Goal: Task Accomplishment & Management: Use online tool/utility

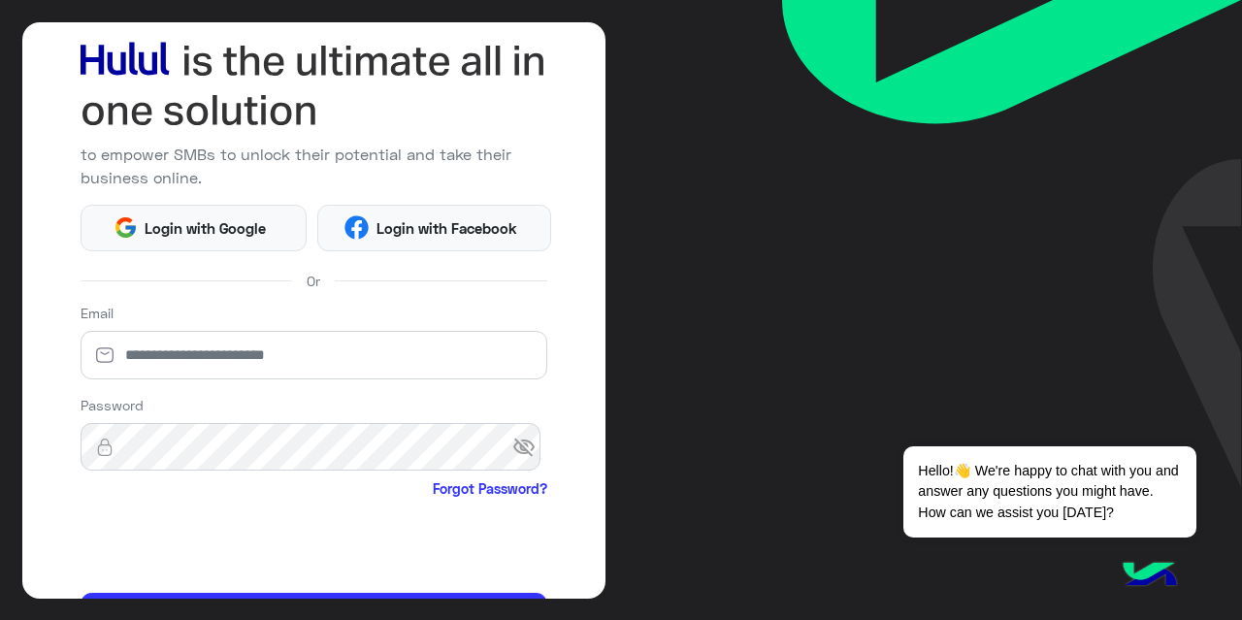
scroll to position [103, 0]
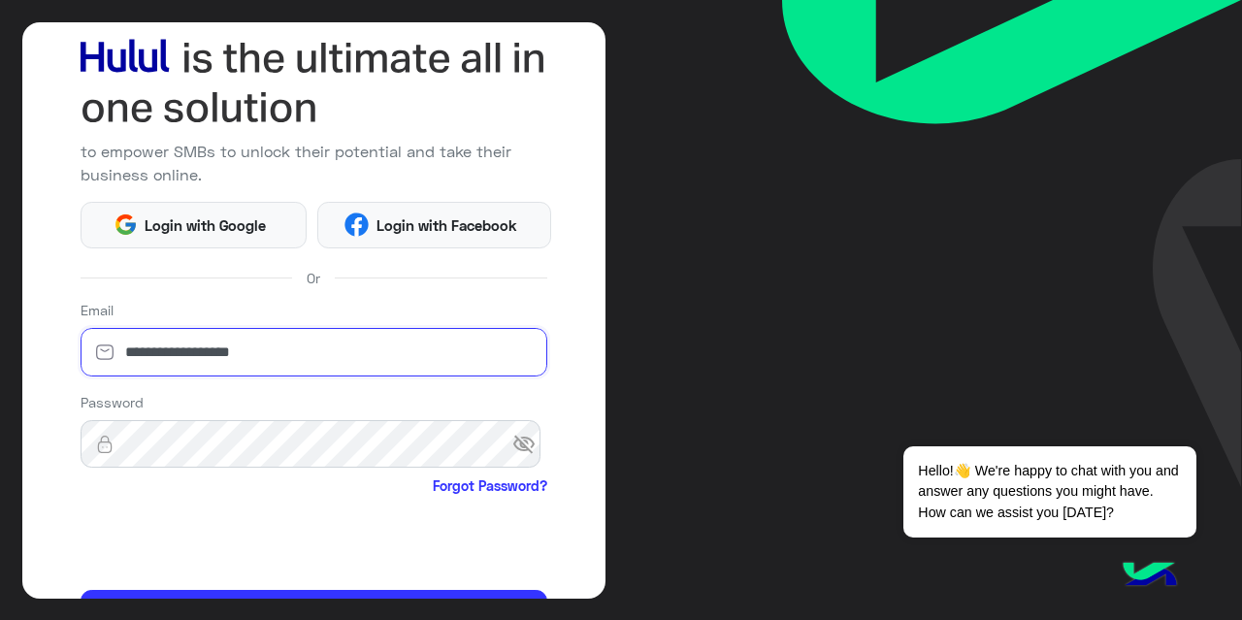
click at [248, 352] on input "**********" at bounding box center [315, 352] width 468 height 49
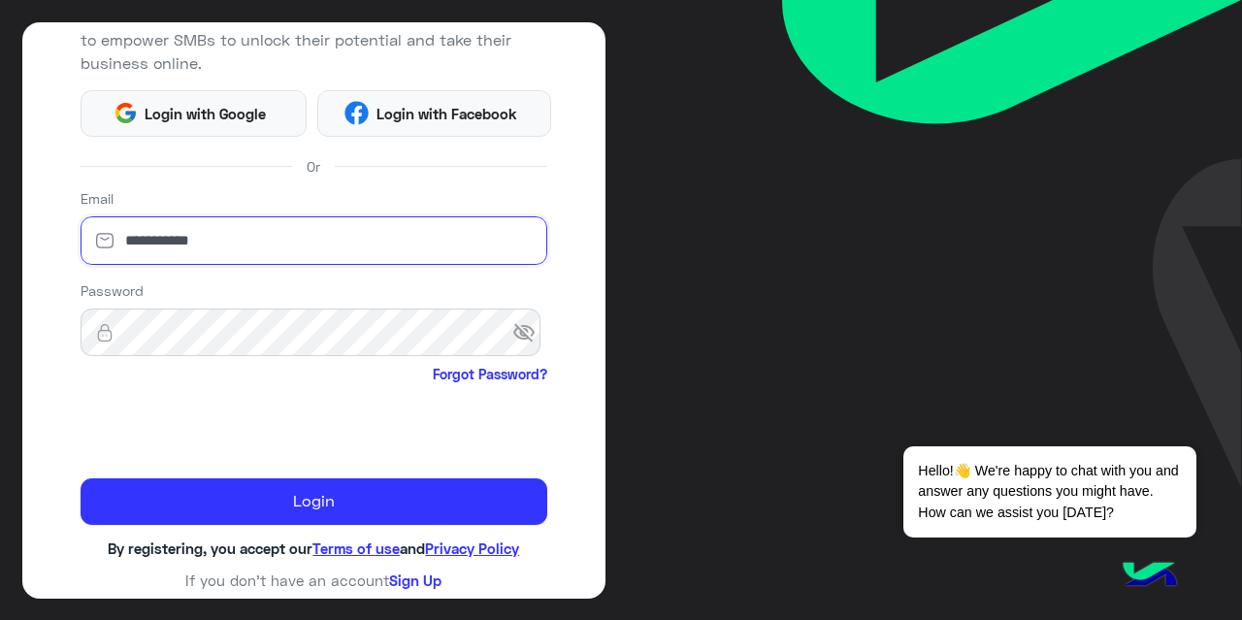
drag, startPoint x: 221, startPoint y: 232, endPoint x: 91, endPoint y: 241, distance: 130.3
click at [91, 241] on div "**********" at bounding box center [315, 240] width 468 height 49
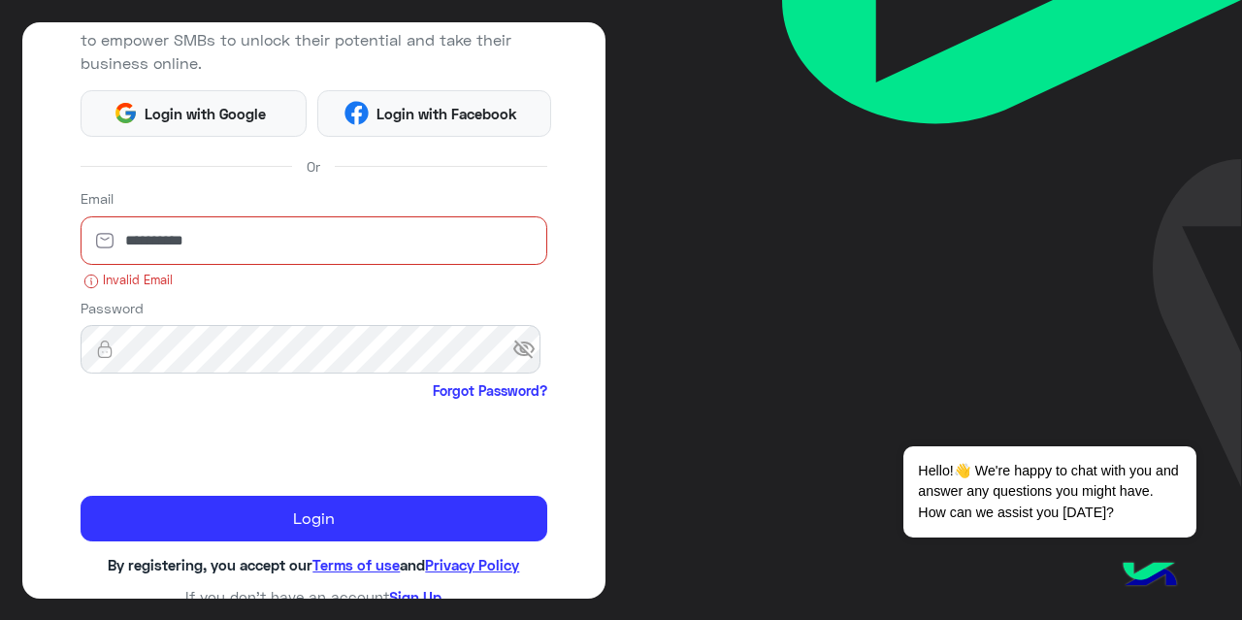
type input "**********"
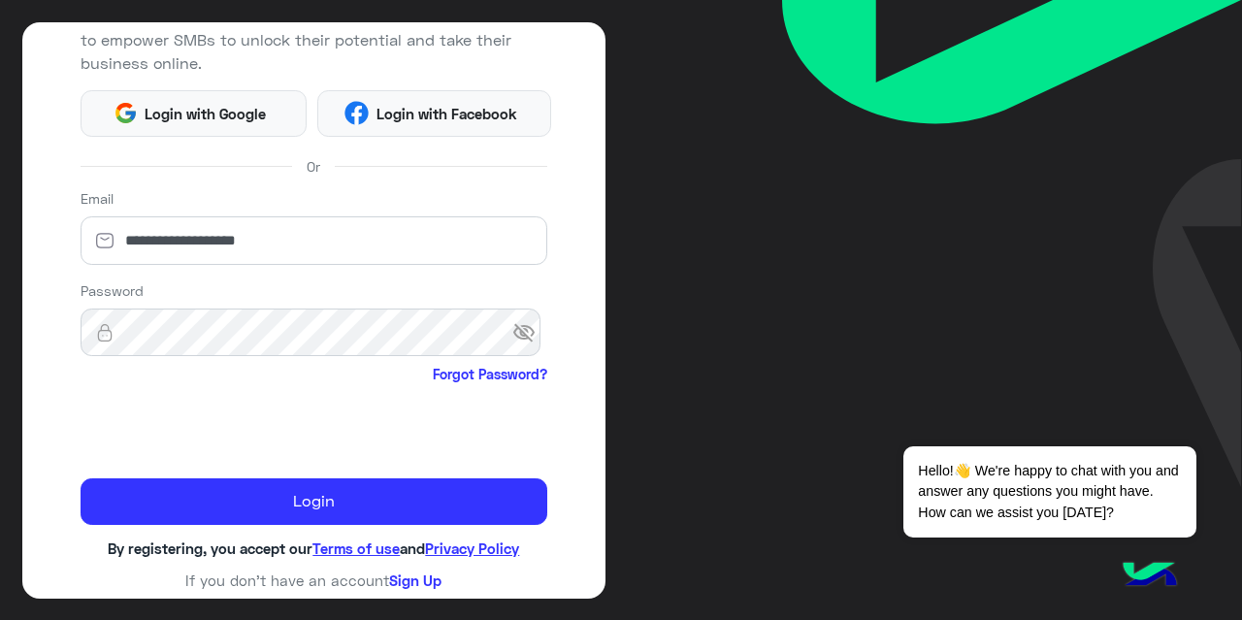
click at [401, 318] on div "Password visibility_off Forgot Password?" at bounding box center [315, 334] width 468 height 108
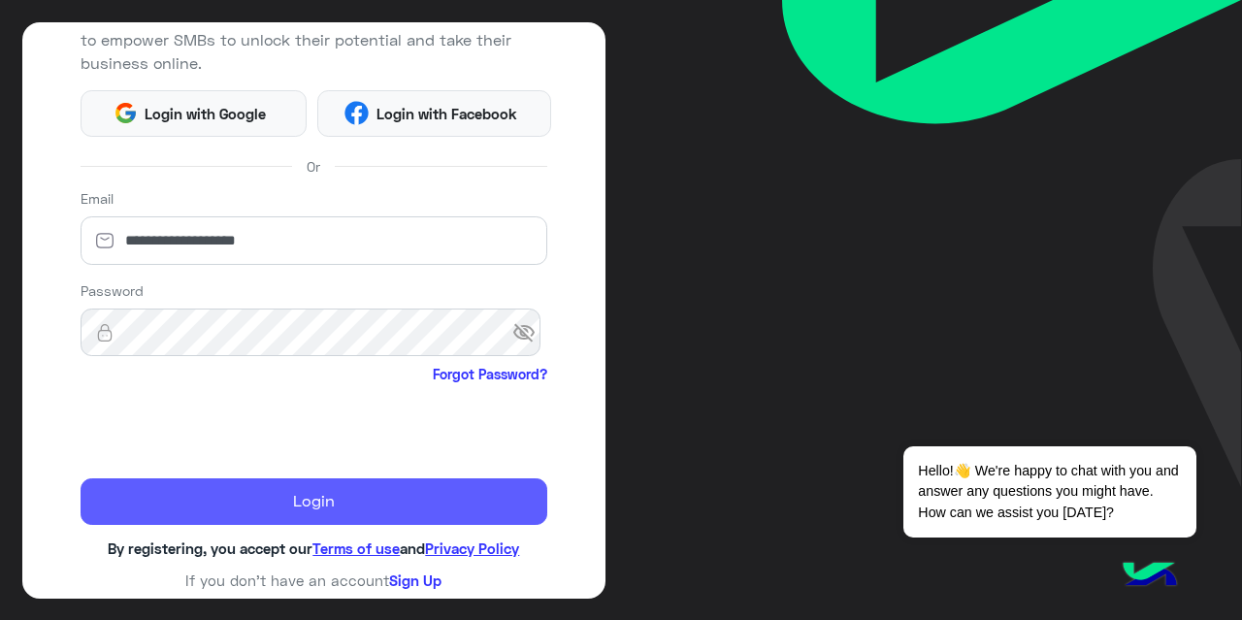
click at [334, 482] on button "Login" at bounding box center [315, 501] width 468 height 47
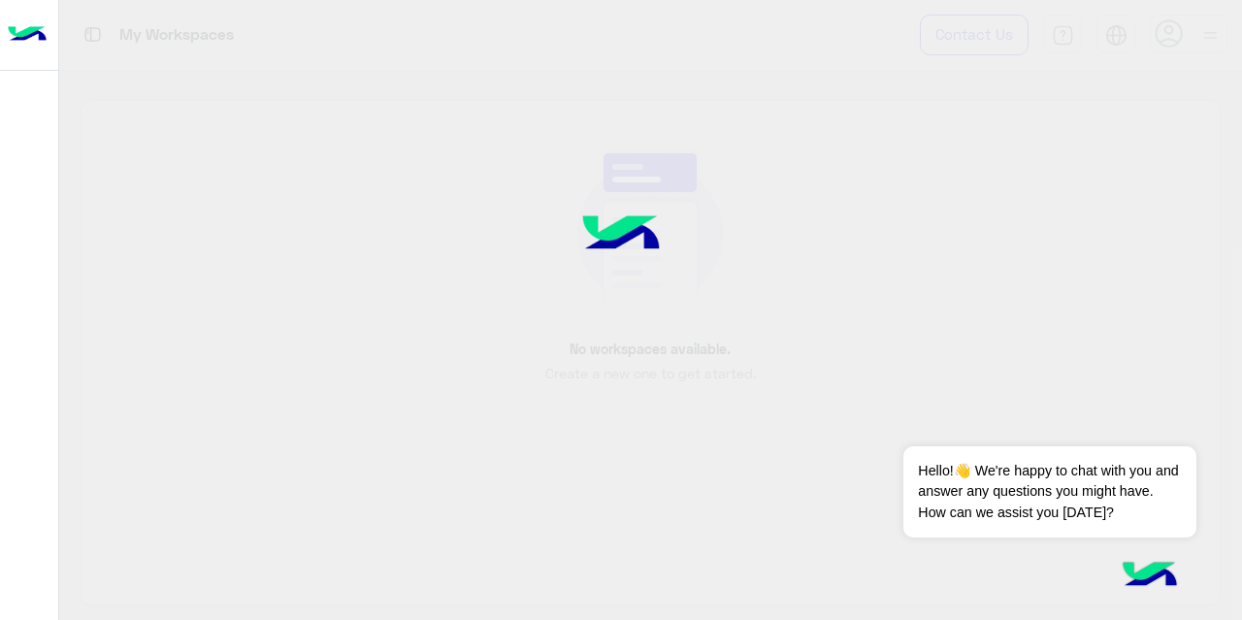
click at [372, 455] on div at bounding box center [621, 310] width 1242 height 620
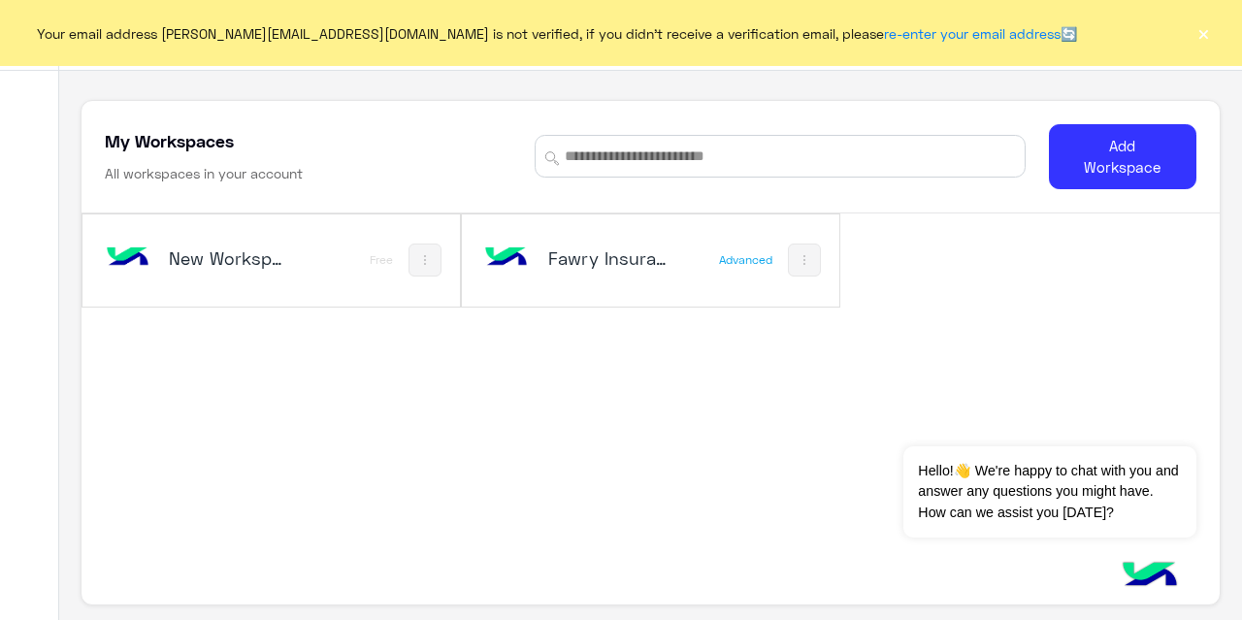
click at [565, 256] on h5 "Fawry Insurance Brokerage`s" at bounding box center [609, 257] width 122 height 23
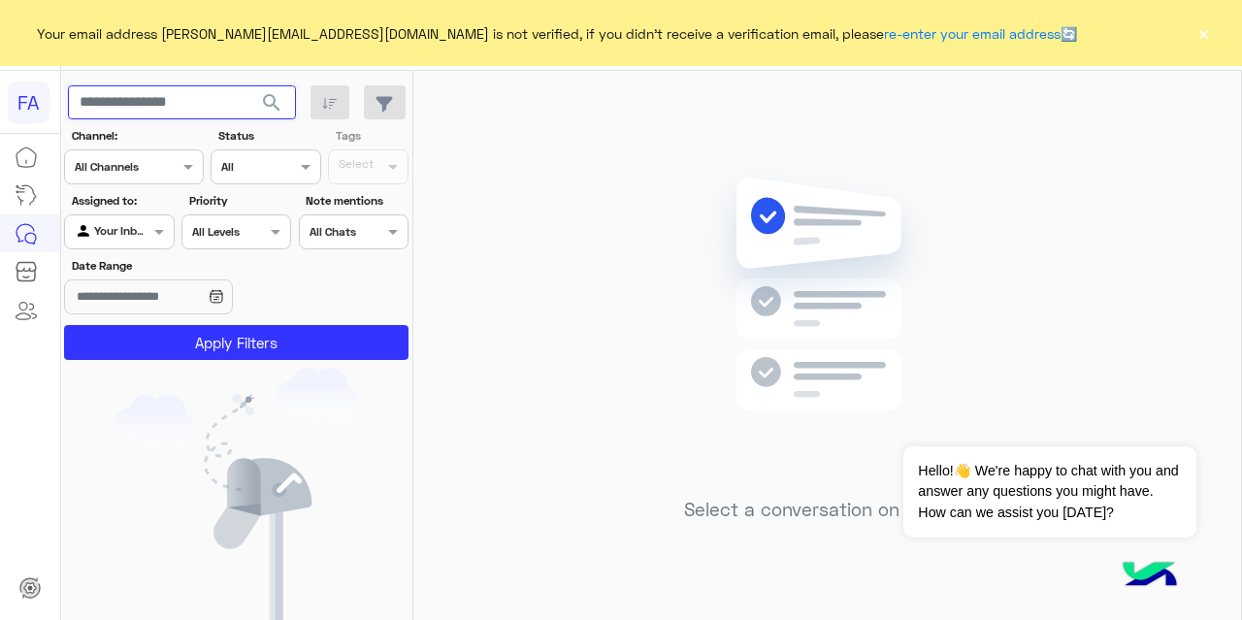
click at [177, 108] on input "text" at bounding box center [182, 102] width 228 height 35
paste input "**********"
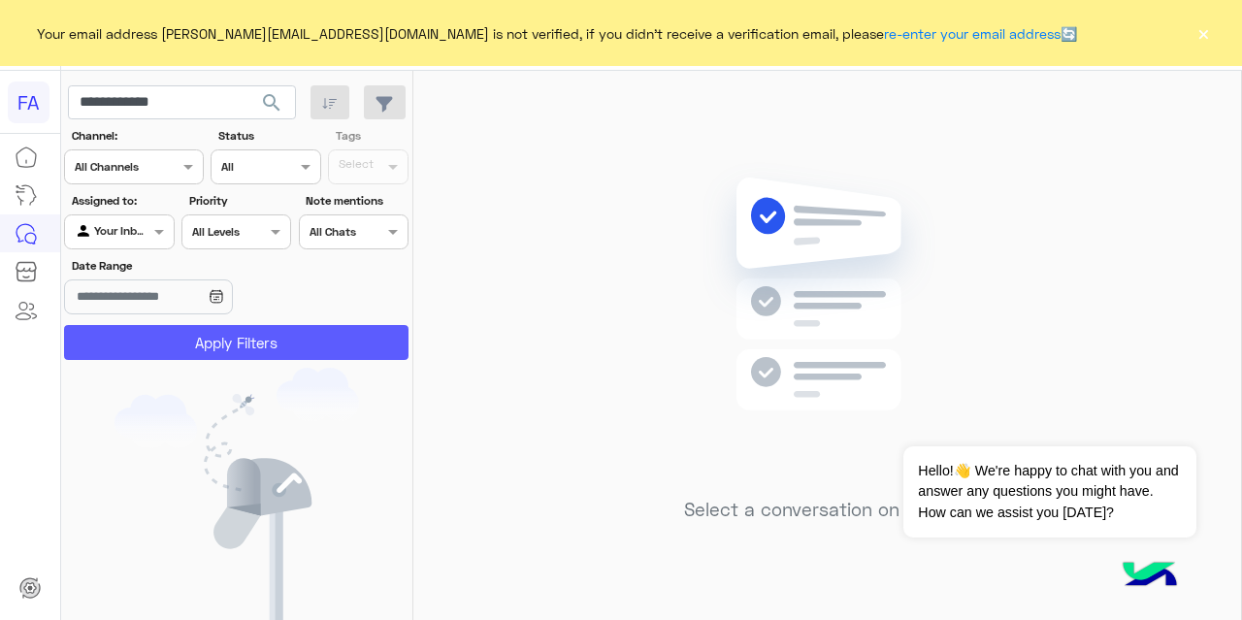
click at [213, 347] on button "Apply Filters" at bounding box center [236, 342] width 344 height 35
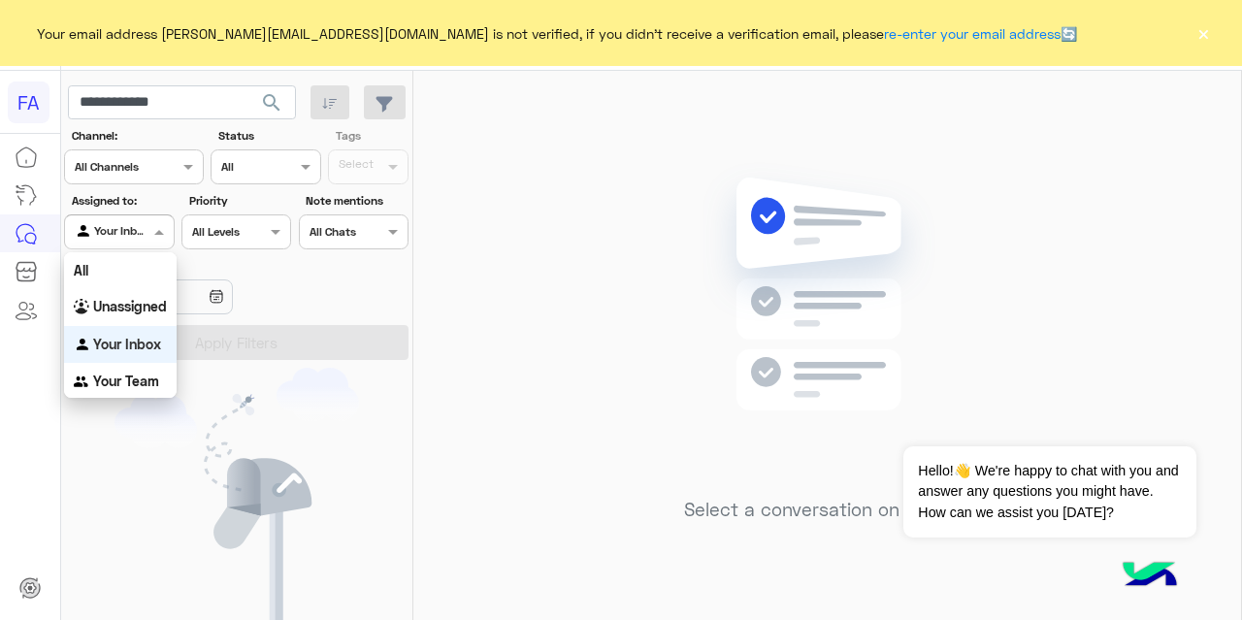
click at [147, 231] on div at bounding box center [119, 229] width 108 height 18
click at [130, 309] on b "Unassigned" at bounding box center [130, 306] width 74 height 16
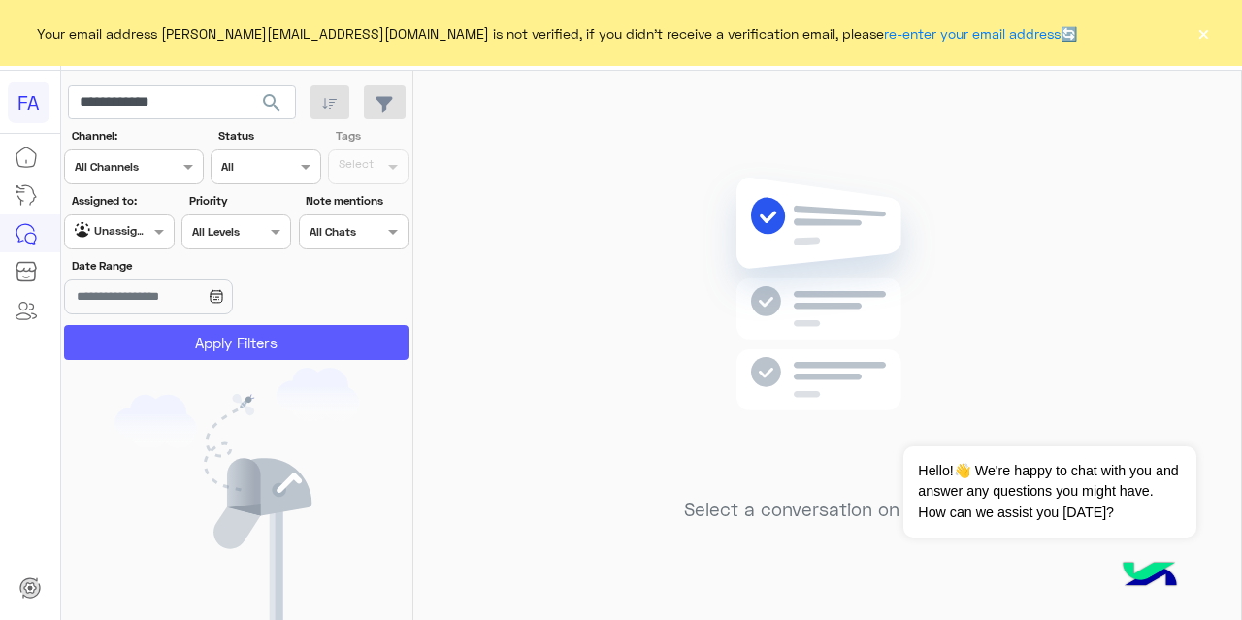
click at [186, 350] on button "Apply Filters" at bounding box center [236, 342] width 344 height 35
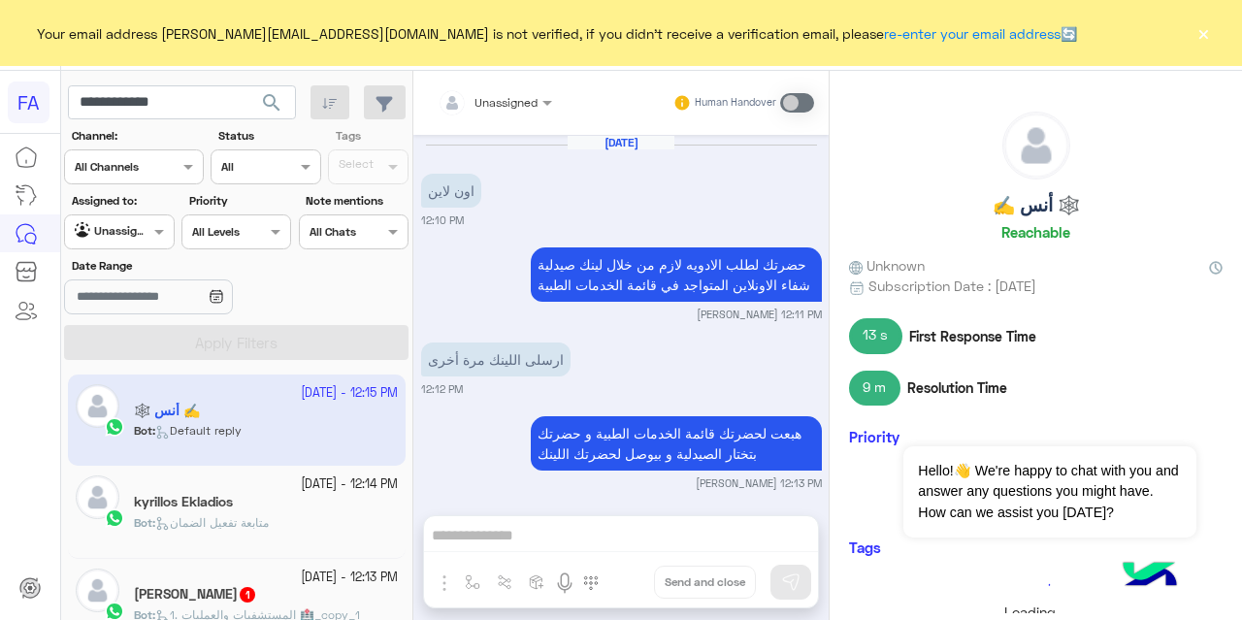
scroll to position [690, 0]
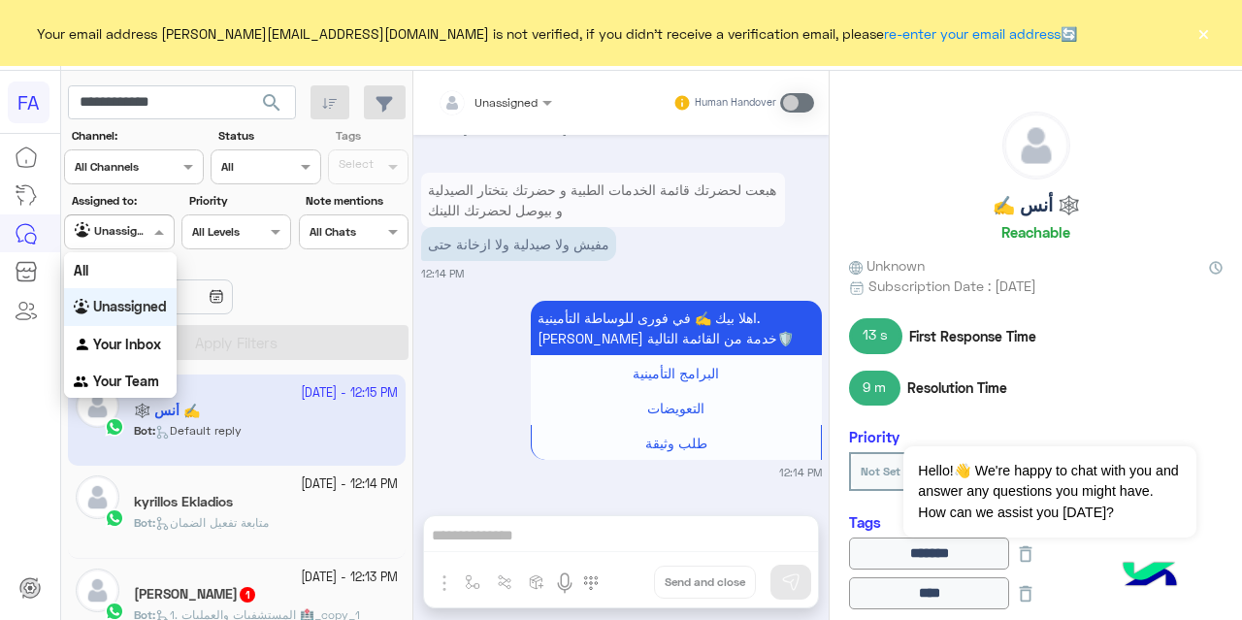
click at [149, 226] on span at bounding box center [161, 231] width 24 height 20
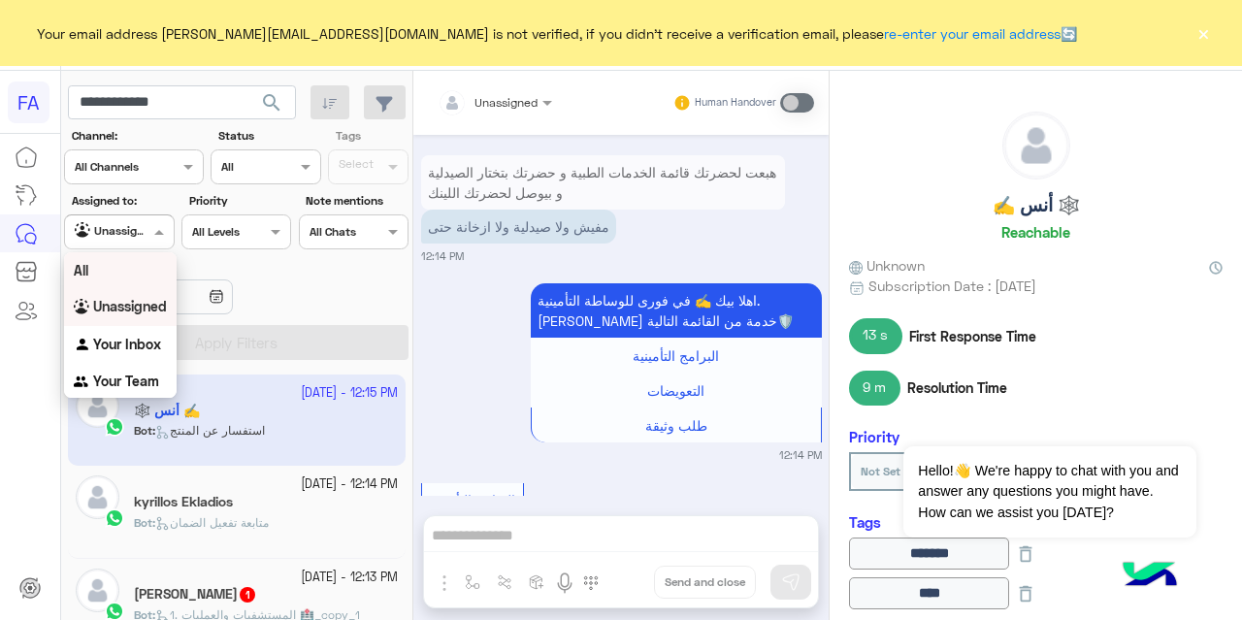
scroll to position [916, 0]
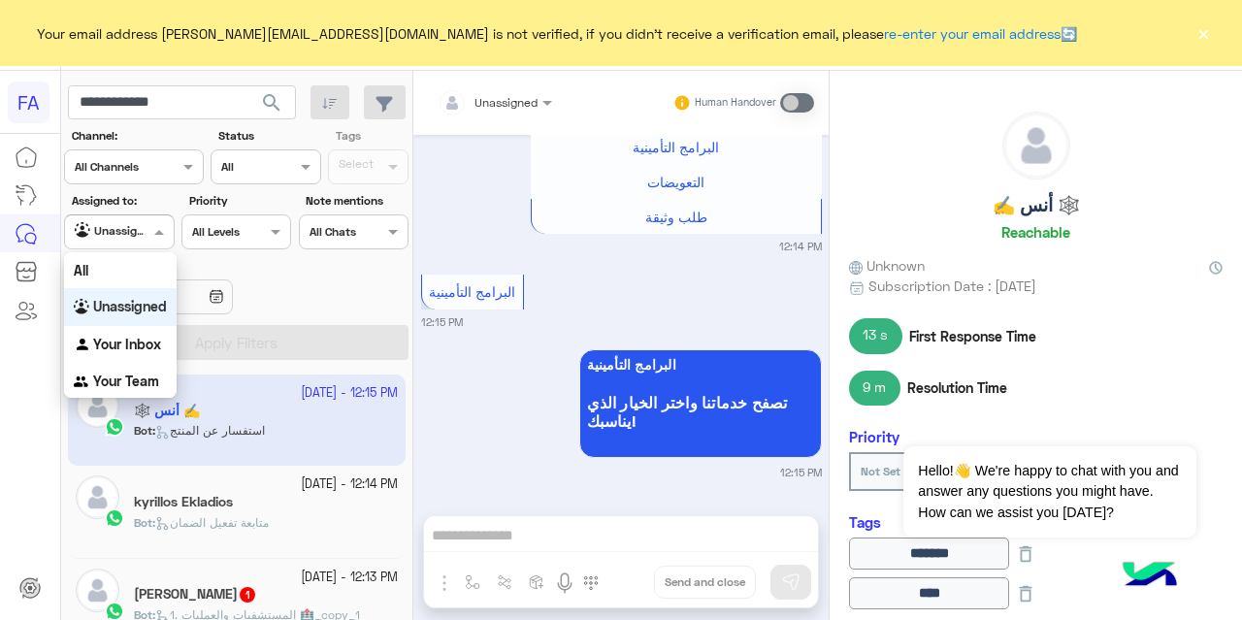
click at [131, 315] on div "Unassigned" at bounding box center [120, 307] width 113 height 38
click at [134, 234] on div at bounding box center [119, 229] width 108 height 18
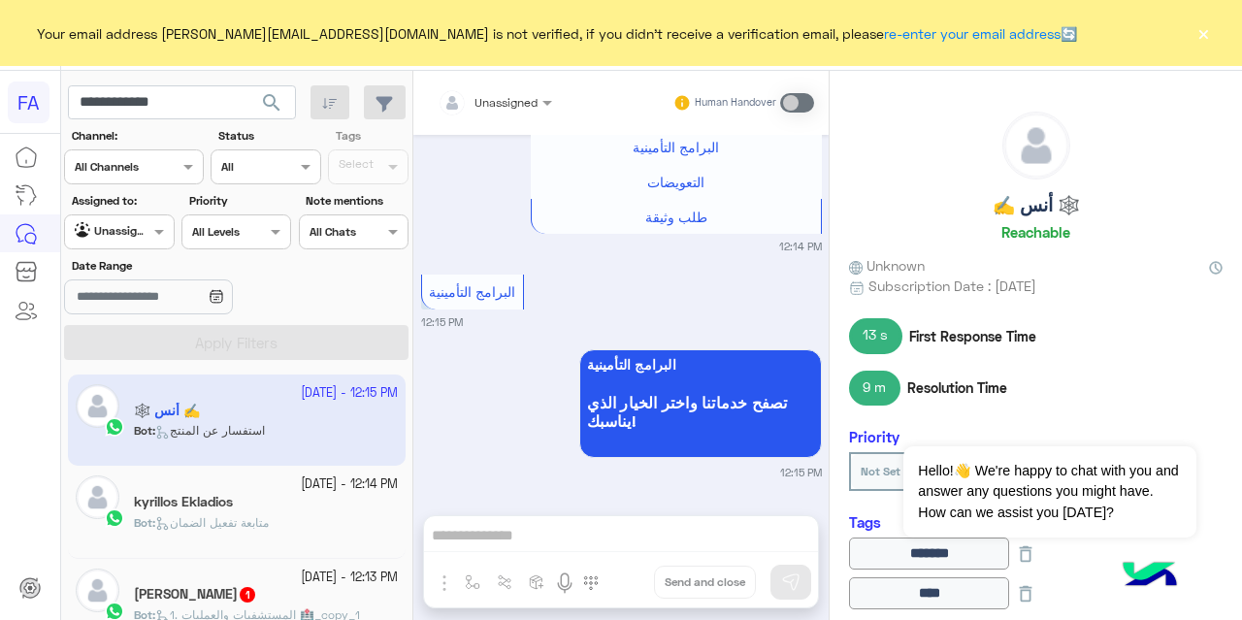
click at [286, 92] on button "search" at bounding box center [272, 106] width 48 height 42
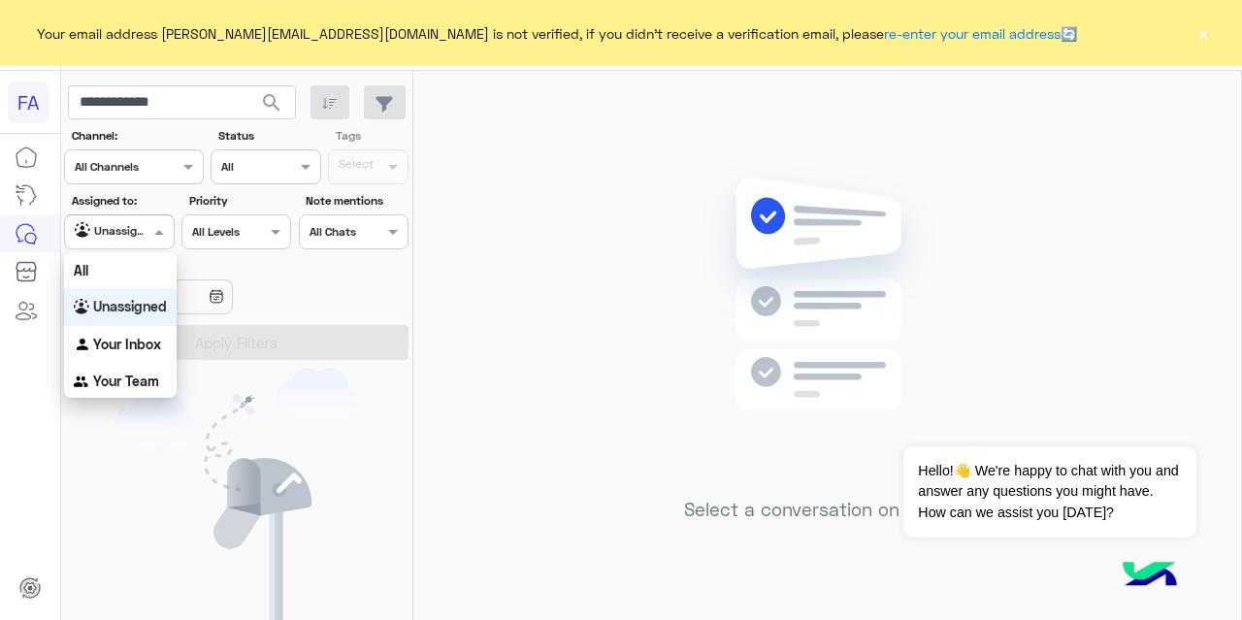
click at [146, 224] on div at bounding box center [119, 229] width 108 height 18
click at [115, 284] on div "All" at bounding box center [120, 270] width 113 height 36
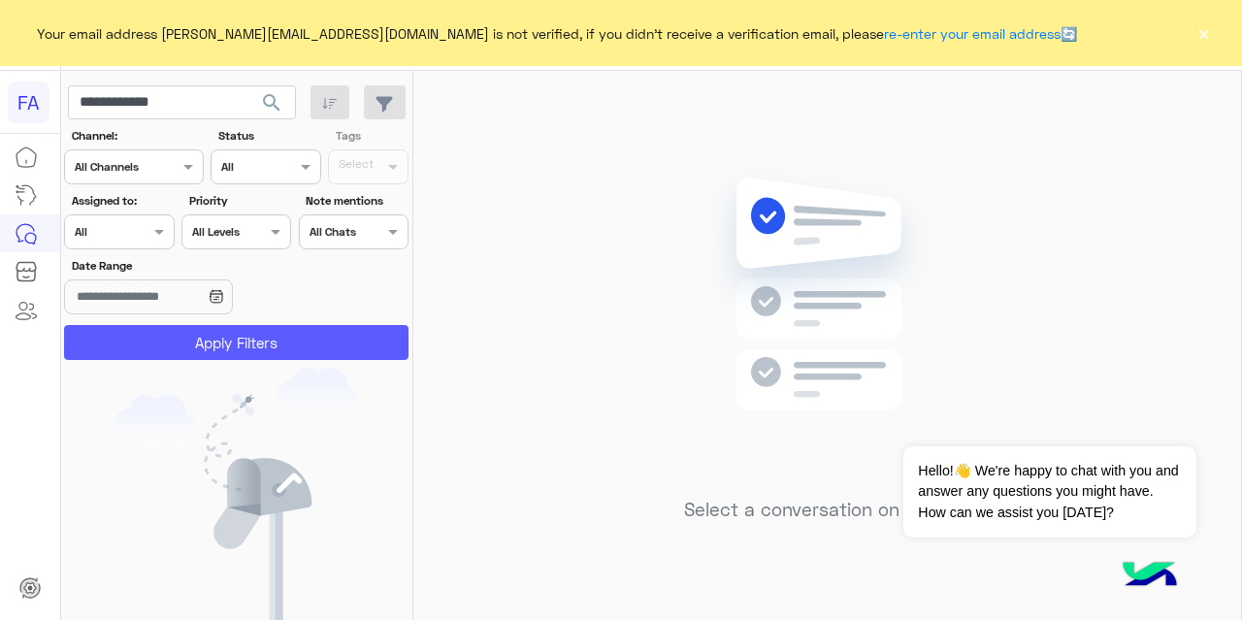
click at [182, 350] on button "Apply Filters" at bounding box center [236, 342] width 344 height 35
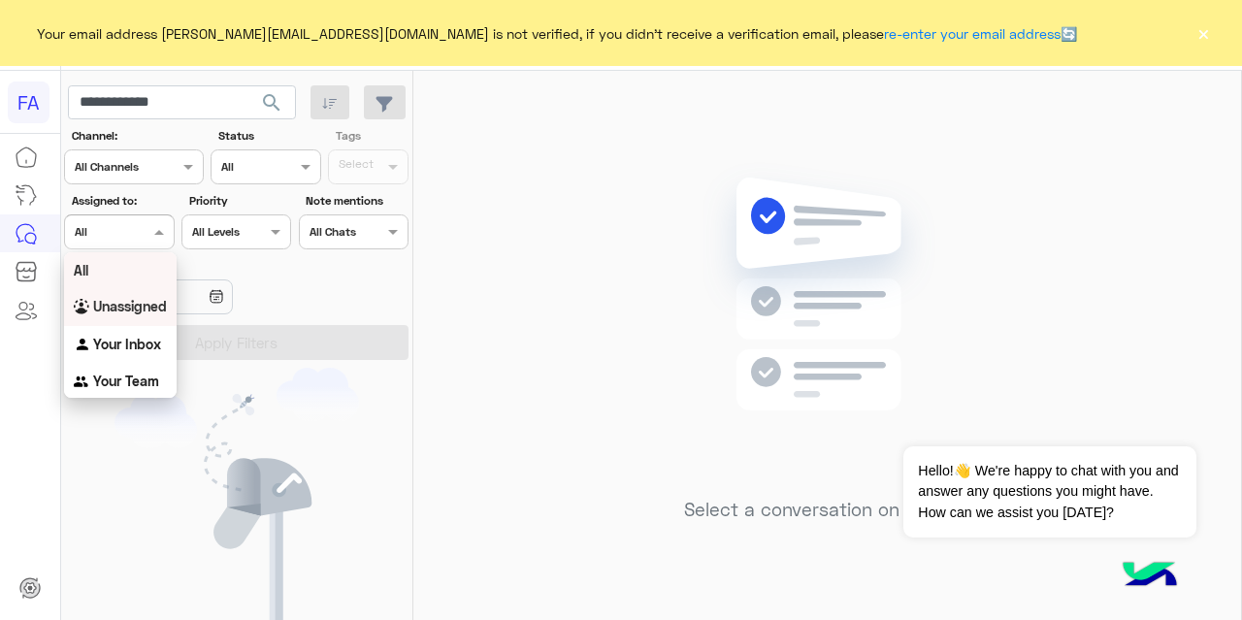
drag, startPoint x: 129, startPoint y: 243, endPoint x: 130, endPoint y: 300, distance: 57.2
click at [130, 300] on body "**********" at bounding box center [621, 310] width 1242 height 620
click at [130, 300] on b "Unassigned" at bounding box center [130, 306] width 74 height 16
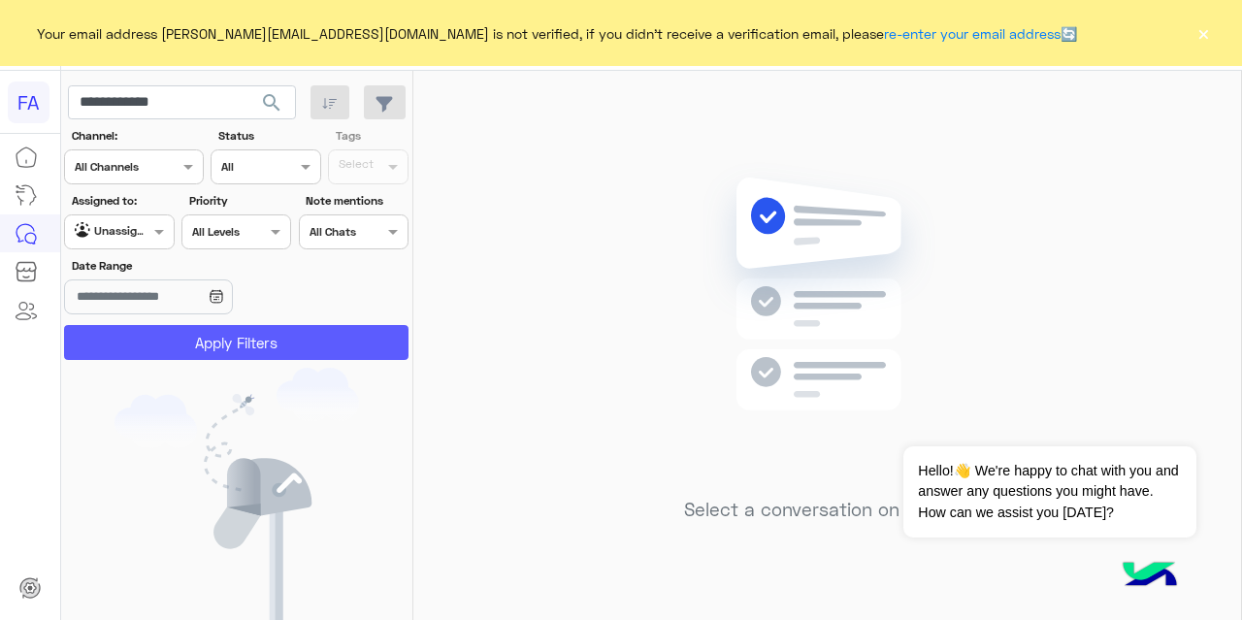
click at [154, 344] on button "Apply Filters" at bounding box center [236, 342] width 344 height 35
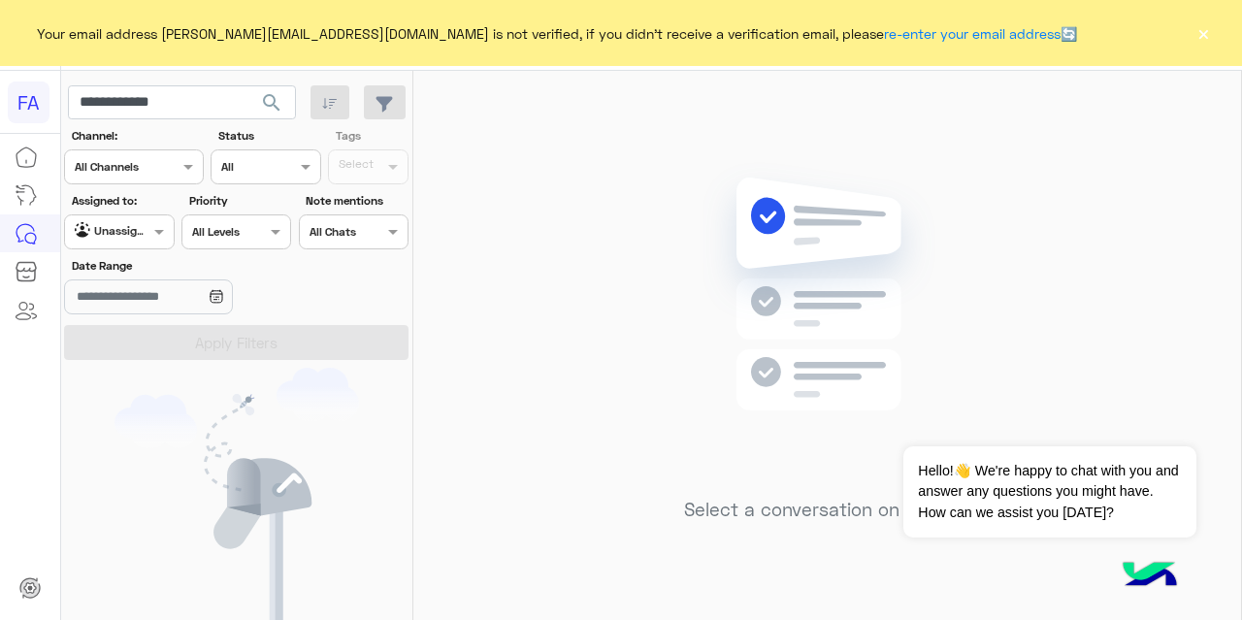
click at [1204, 30] on button "×" at bounding box center [1202, 32] width 19 height 19
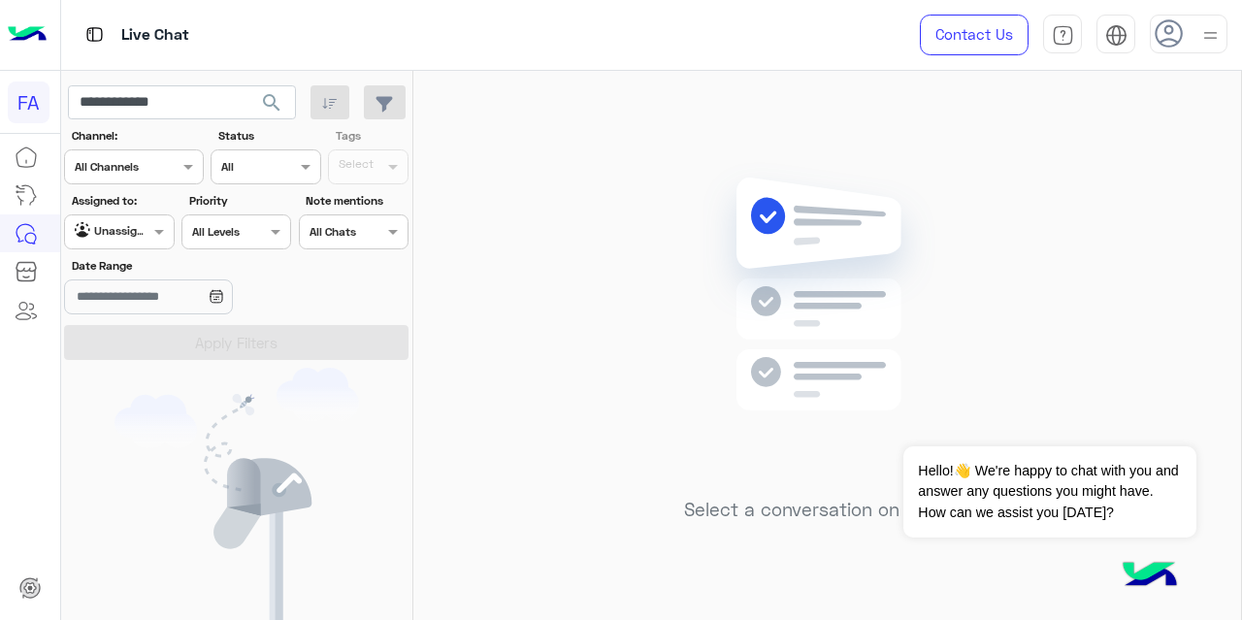
click at [285, 115] on button "search" at bounding box center [272, 106] width 48 height 42
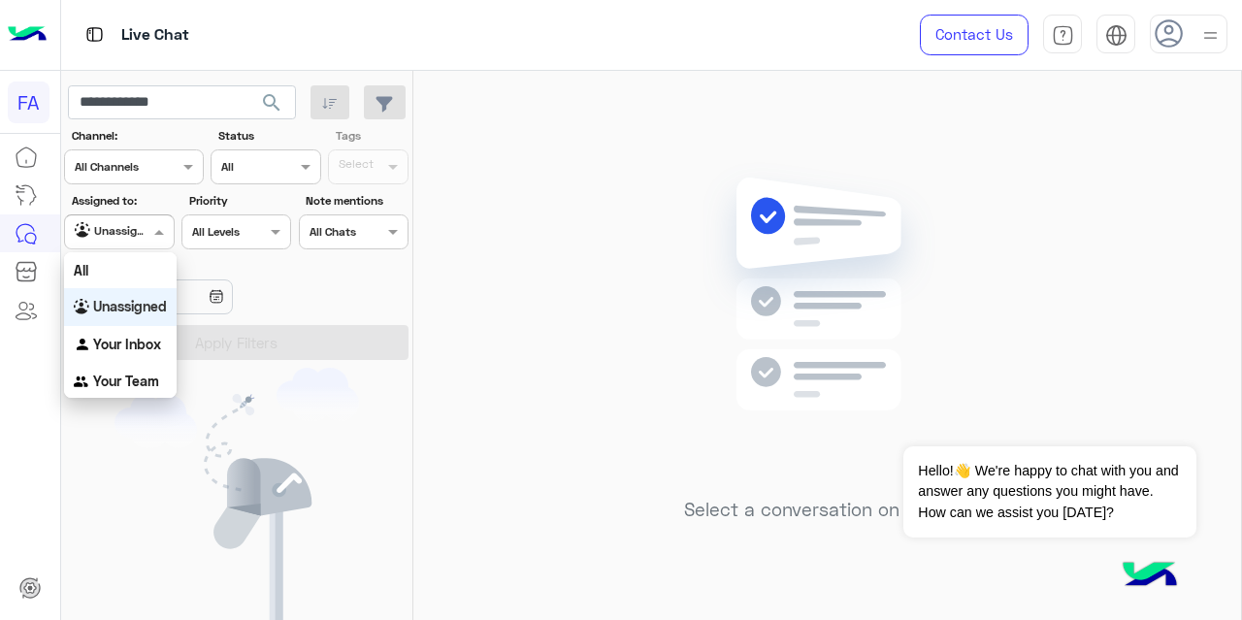
click at [144, 229] on div at bounding box center [119, 229] width 108 height 18
click at [138, 357] on div "Your Inbox" at bounding box center [120, 345] width 113 height 38
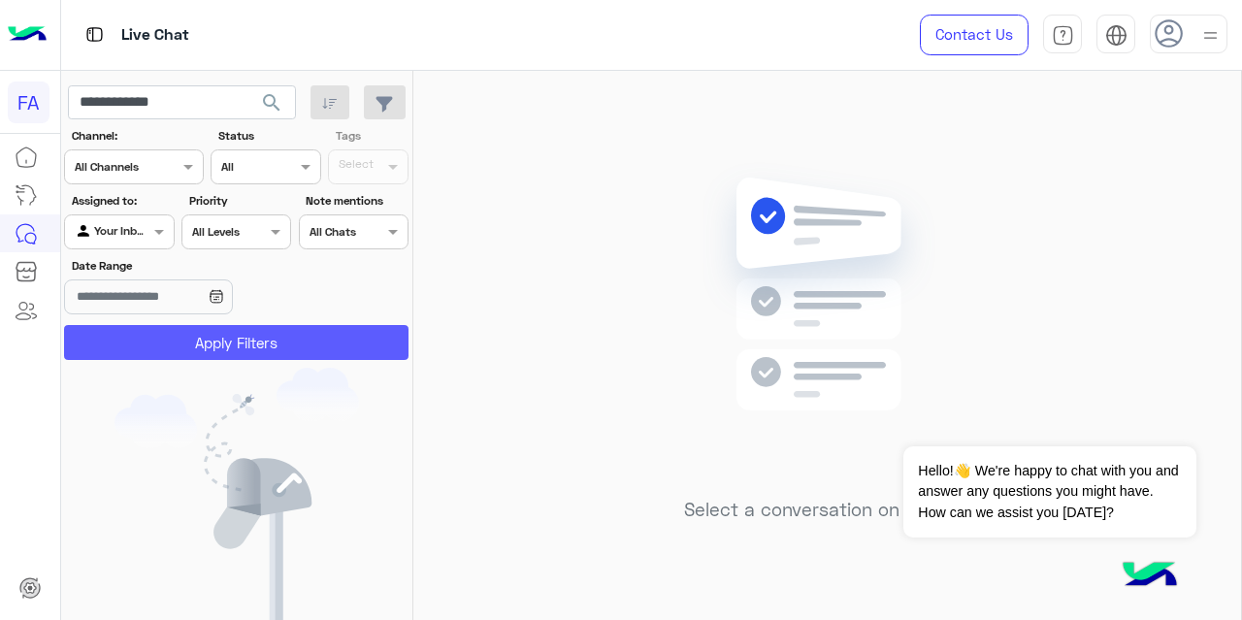
click at [186, 344] on button "Apply Filters" at bounding box center [236, 342] width 344 height 35
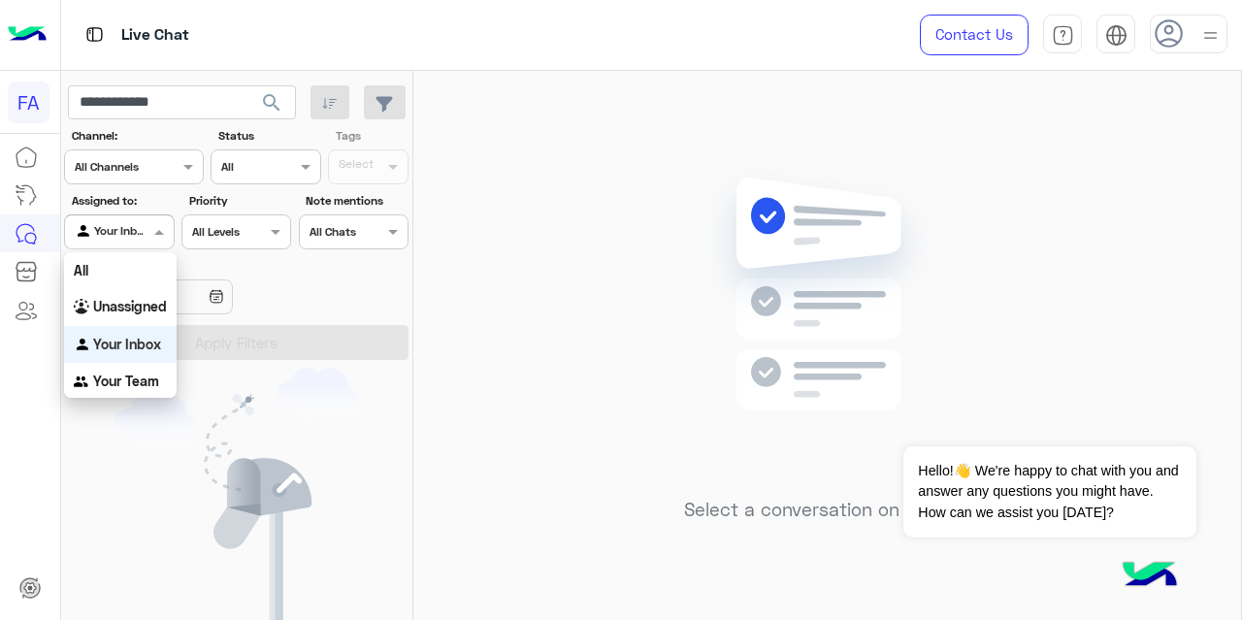
click at [137, 244] on div "Agent Filter Your Inbox" at bounding box center [119, 231] width 110 height 35
click at [125, 286] on div "All" at bounding box center [120, 270] width 113 height 36
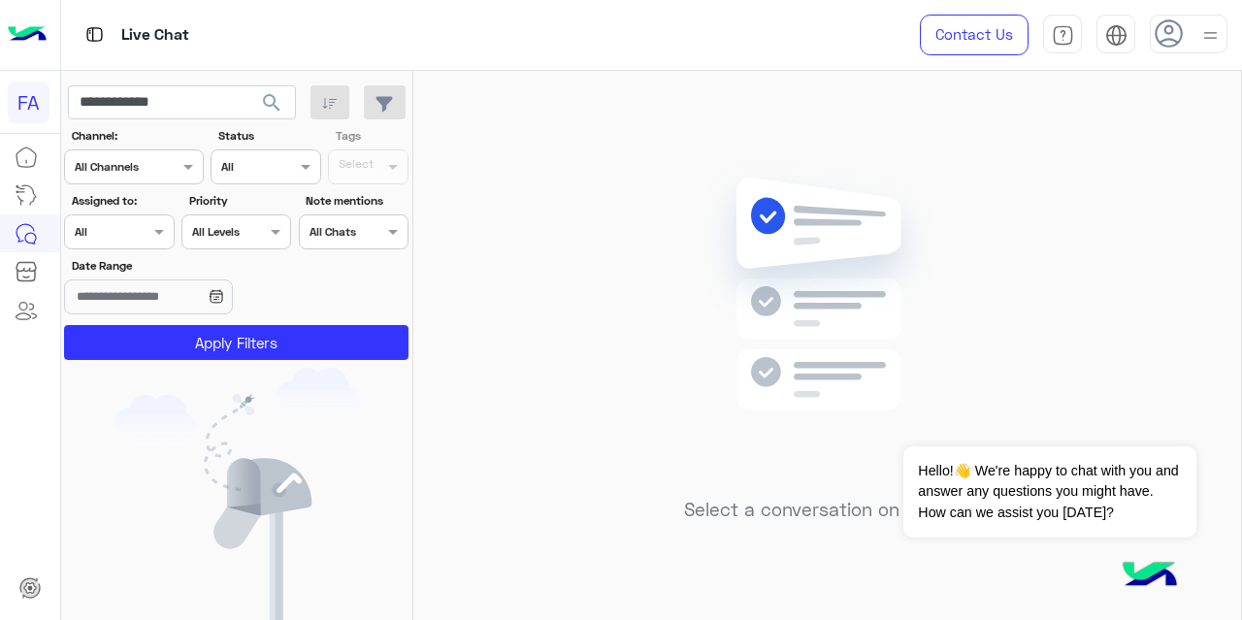
click at [271, 105] on span "search" at bounding box center [271, 102] width 23 height 23
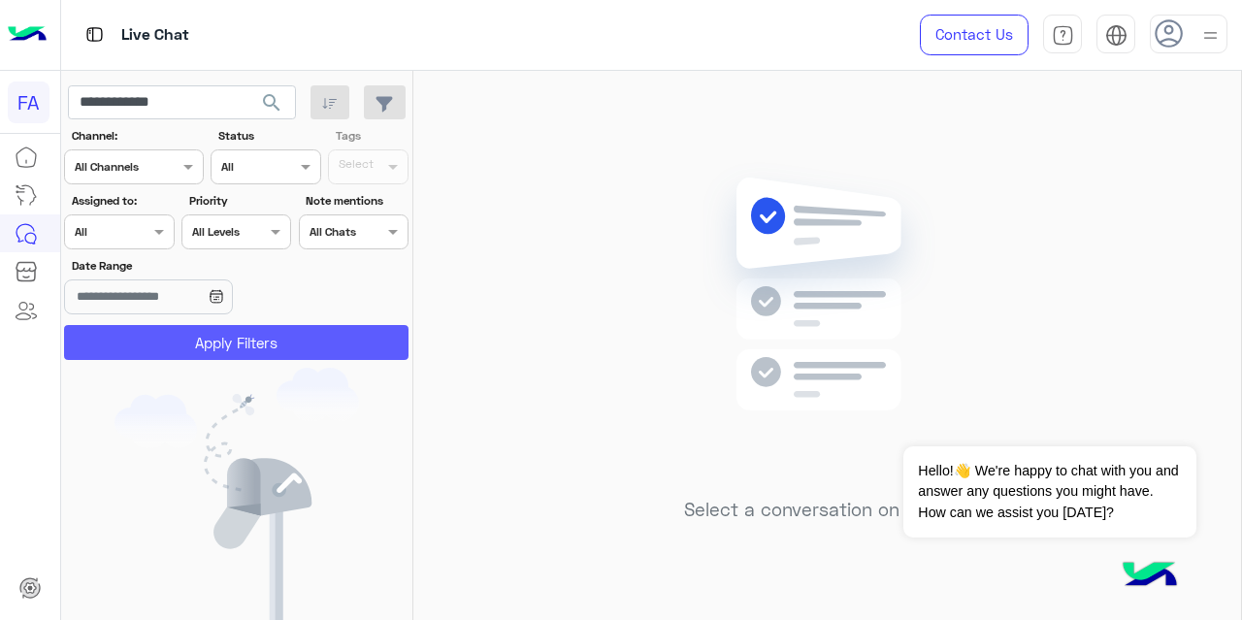
click at [243, 344] on button "Apply Filters" at bounding box center [236, 342] width 344 height 35
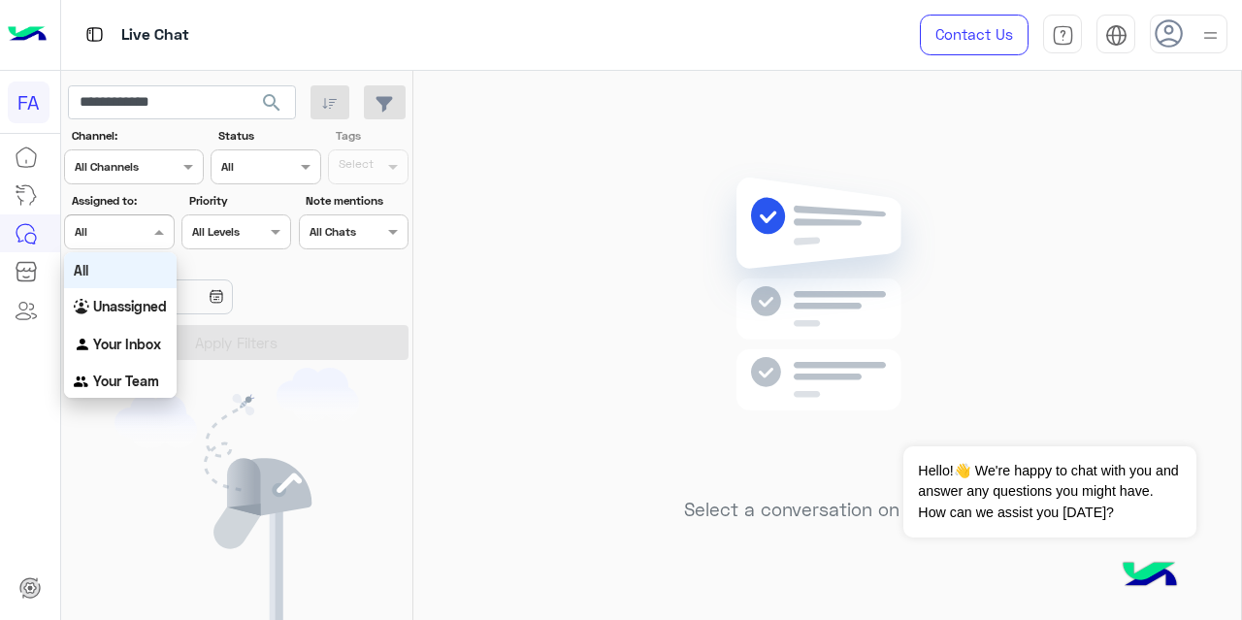
click at [158, 240] on span at bounding box center [161, 231] width 24 height 20
click at [138, 321] on div "Unassigned" at bounding box center [120, 307] width 113 height 38
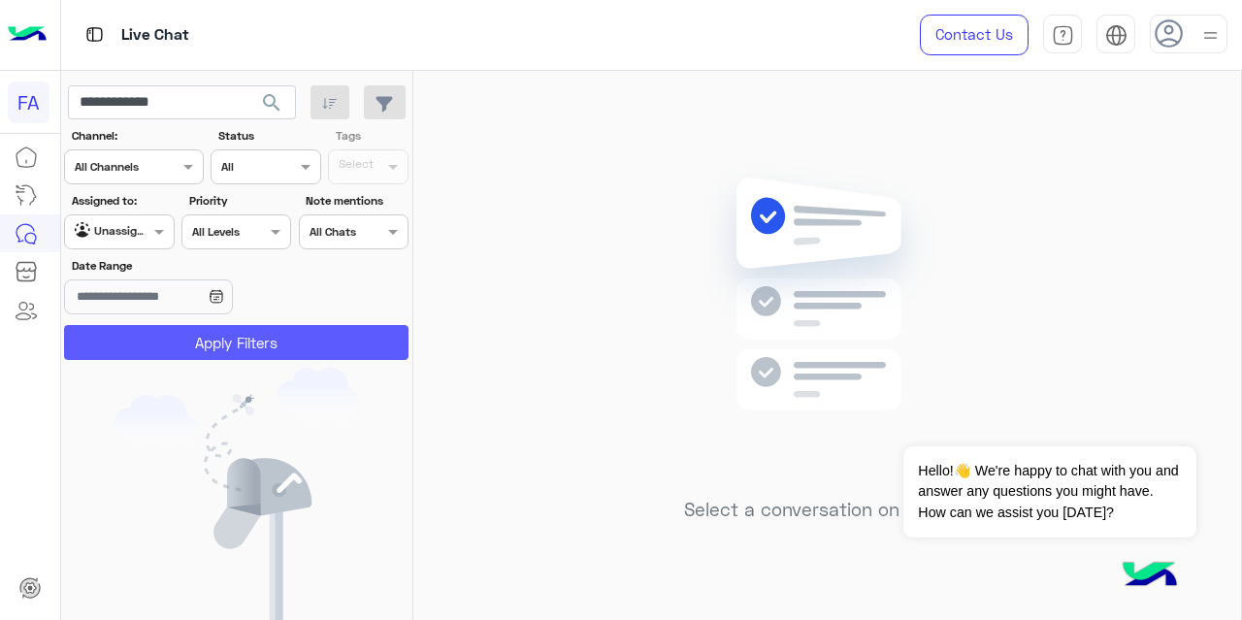
click at [166, 344] on button "Apply Filters" at bounding box center [236, 342] width 344 height 35
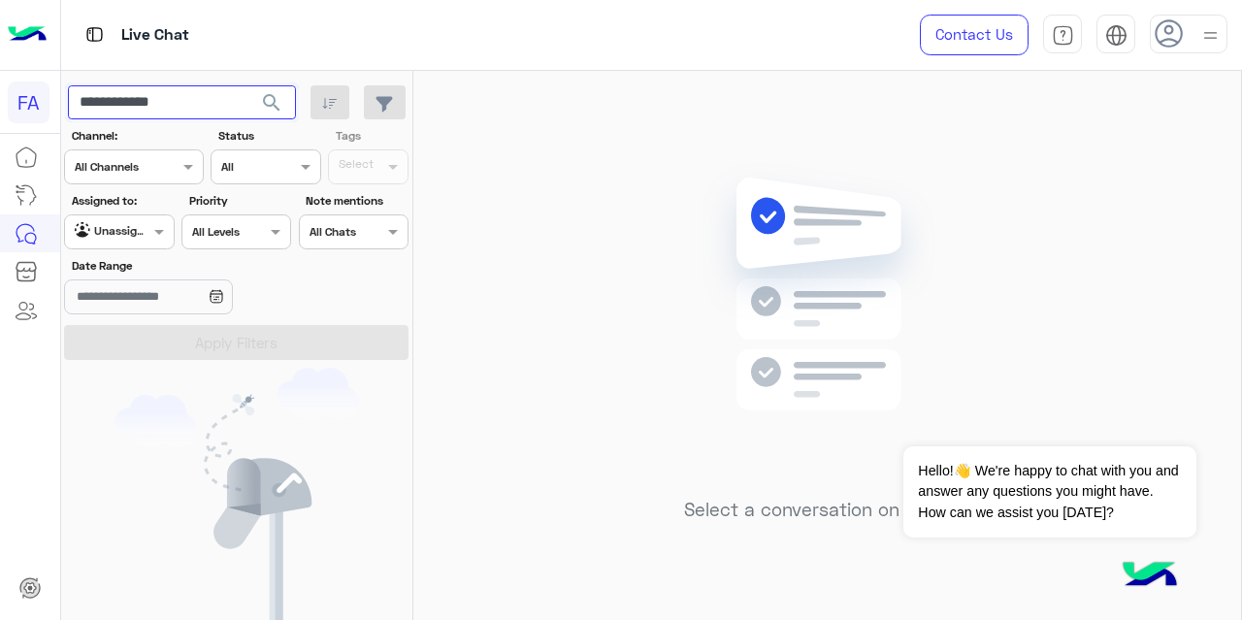
click at [155, 103] on input "**********" at bounding box center [182, 102] width 228 height 35
paste input "text"
type input "**********"
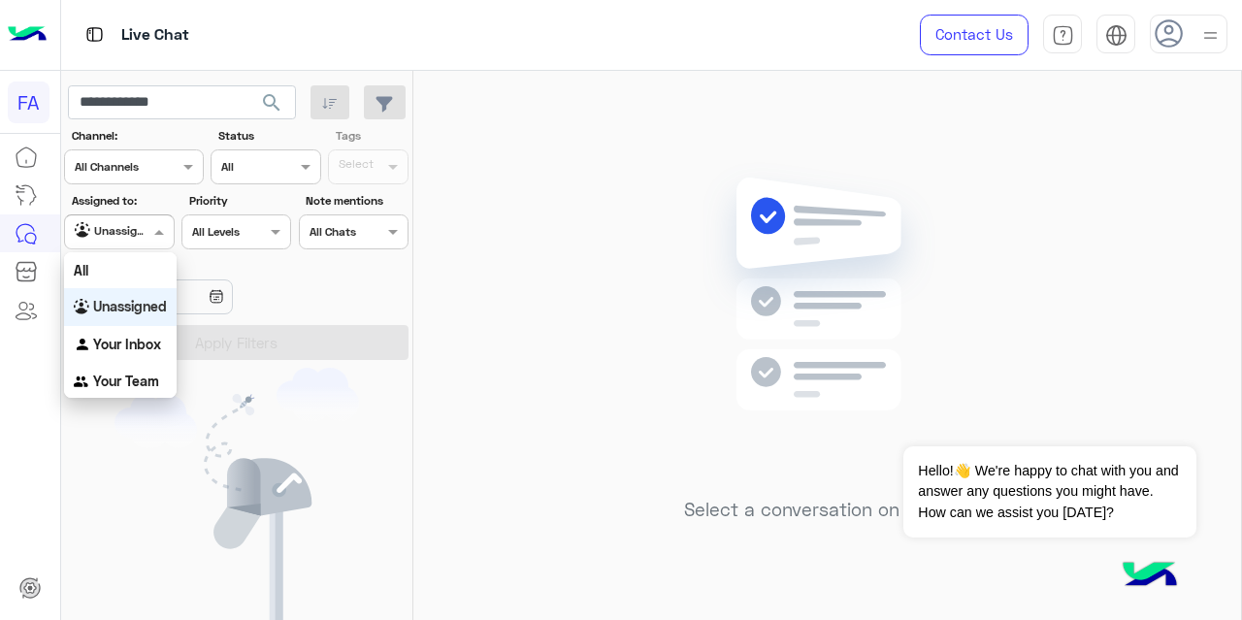
click at [134, 234] on div at bounding box center [119, 229] width 108 height 18
click at [138, 310] on b "Unassigned" at bounding box center [130, 306] width 74 height 16
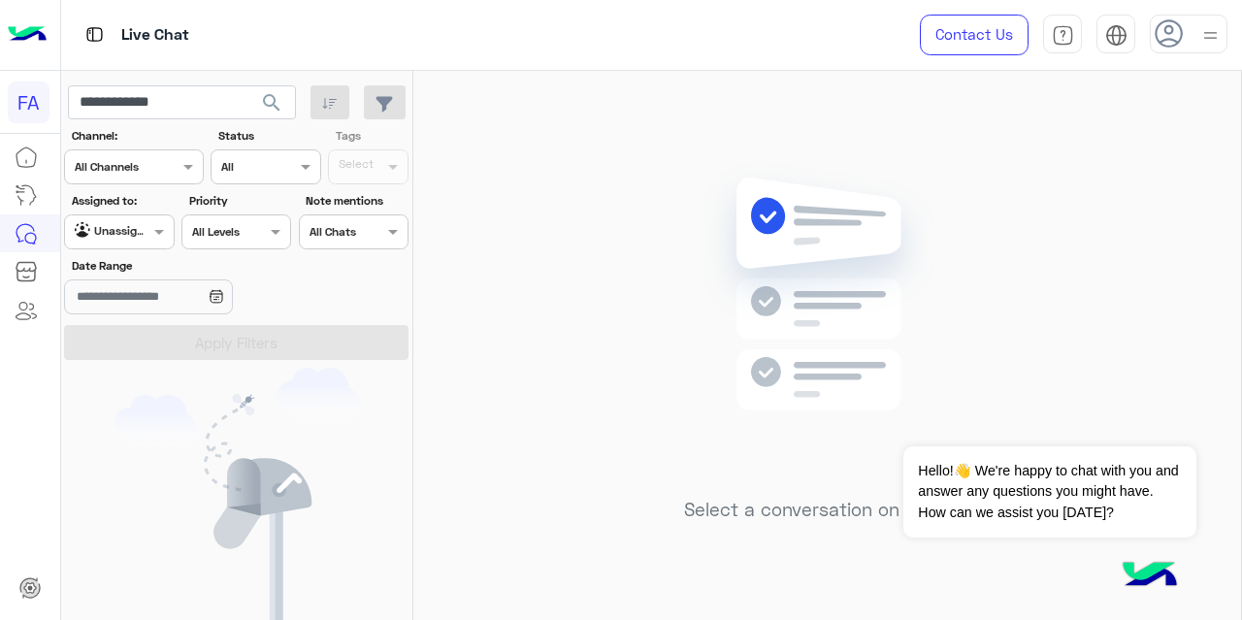
click at [276, 99] on span "search" at bounding box center [271, 102] width 23 height 23
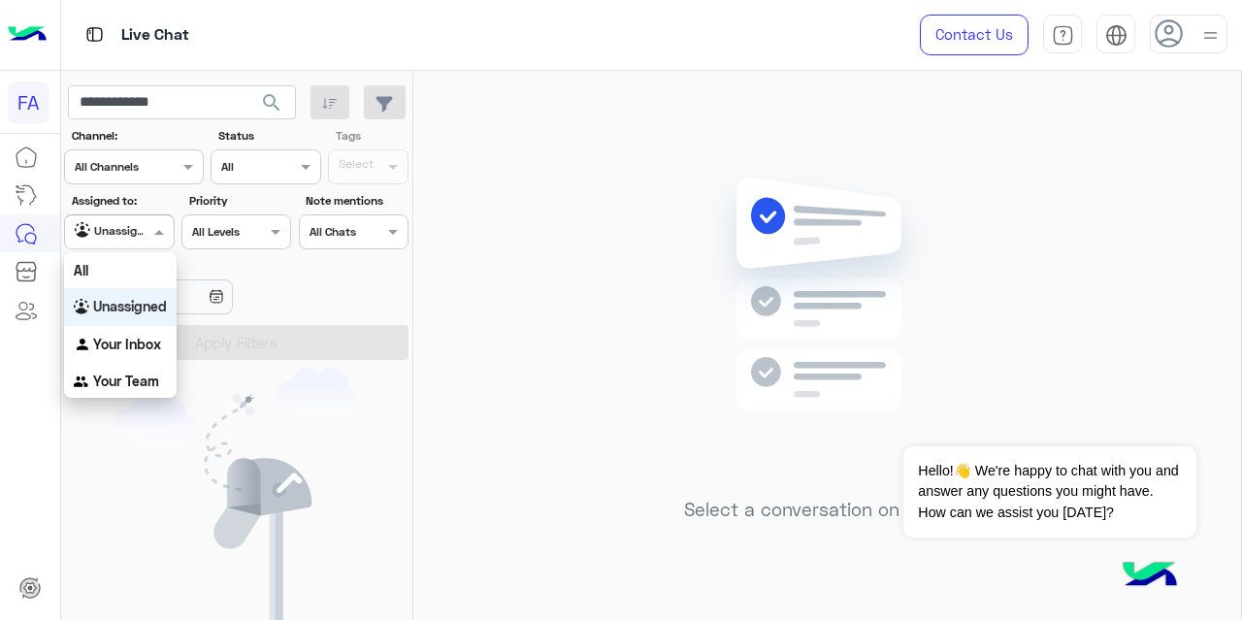
click at [141, 236] on div at bounding box center [119, 229] width 108 height 18
click at [115, 275] on div "All" at bounding box center [120, 270] width 113 height 36
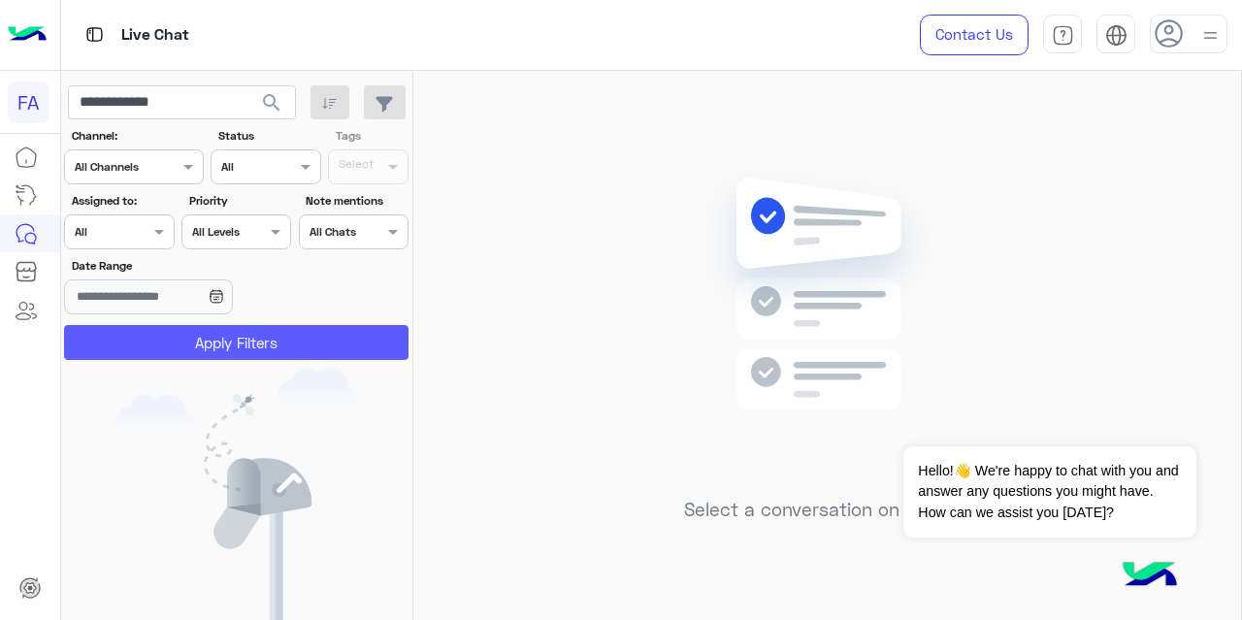
click at [164, 329] on button "Apply Filters" at bounding box center [236, 342] width 344 height 35
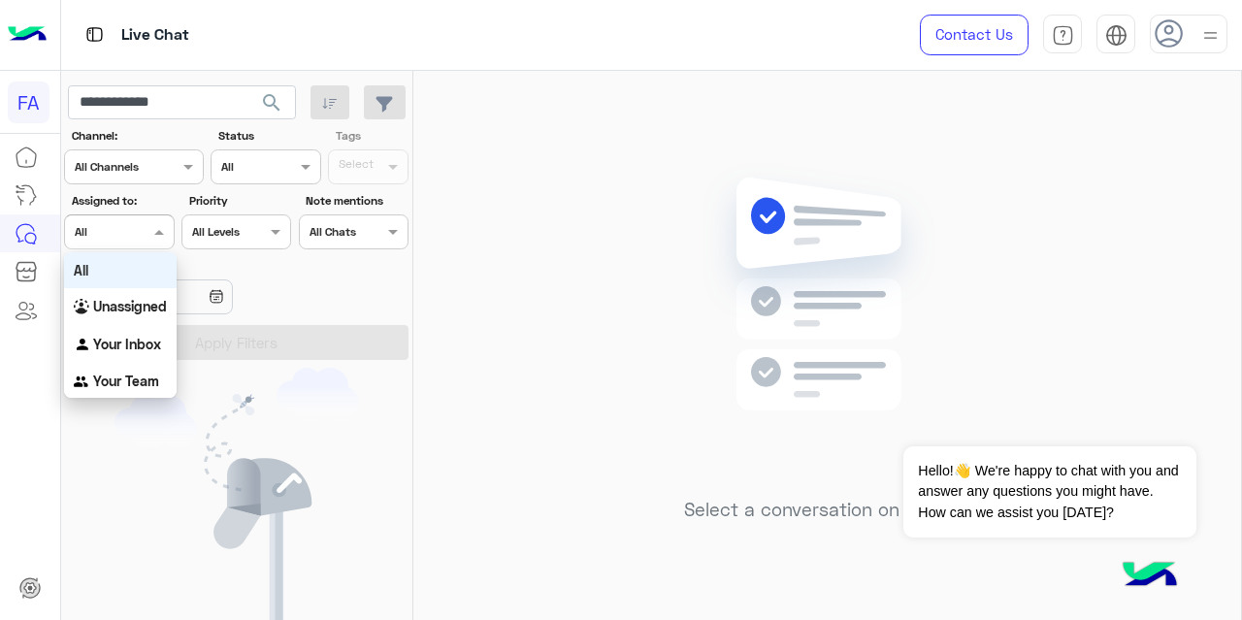
click at [134, 244] on div "Agent Filter All" at bounding box center [119, 231] width 110 height 35
click at [113, 341] on b "Your Inbox" at bounding box center [127, 344] width 68 height 16
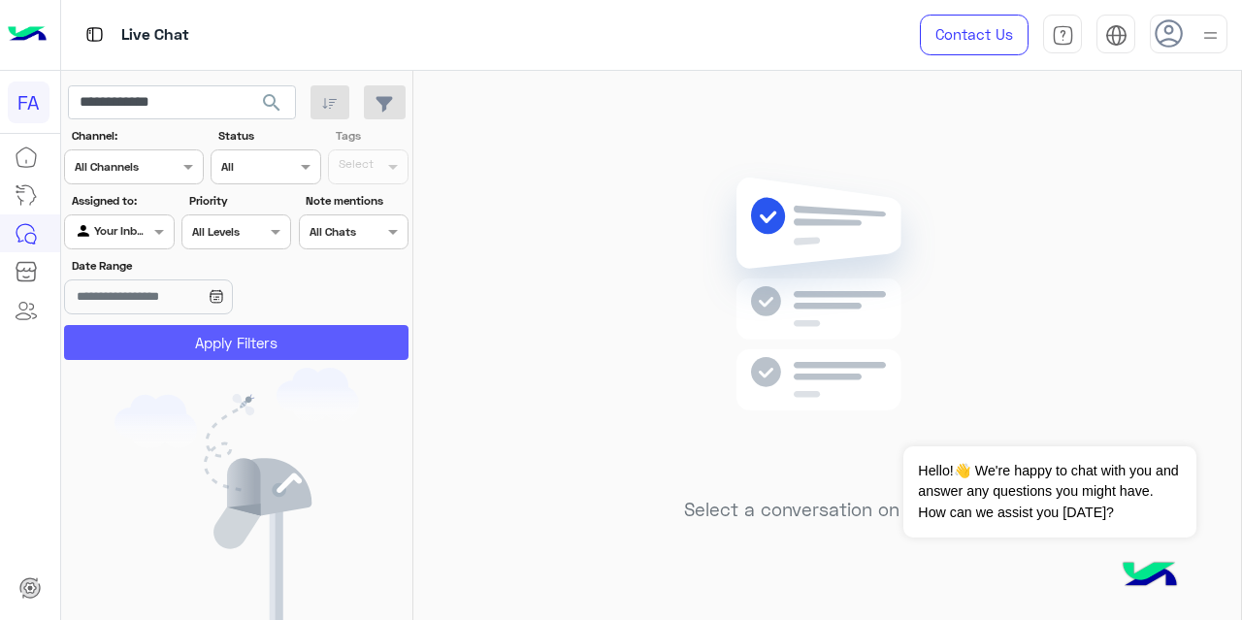
click at [144, 352] on button "Apply Filters" at bounding box center [236, 342] width 344 height 35
